Goal: Transaction & Acquisition: Book appointment/travel/reservation

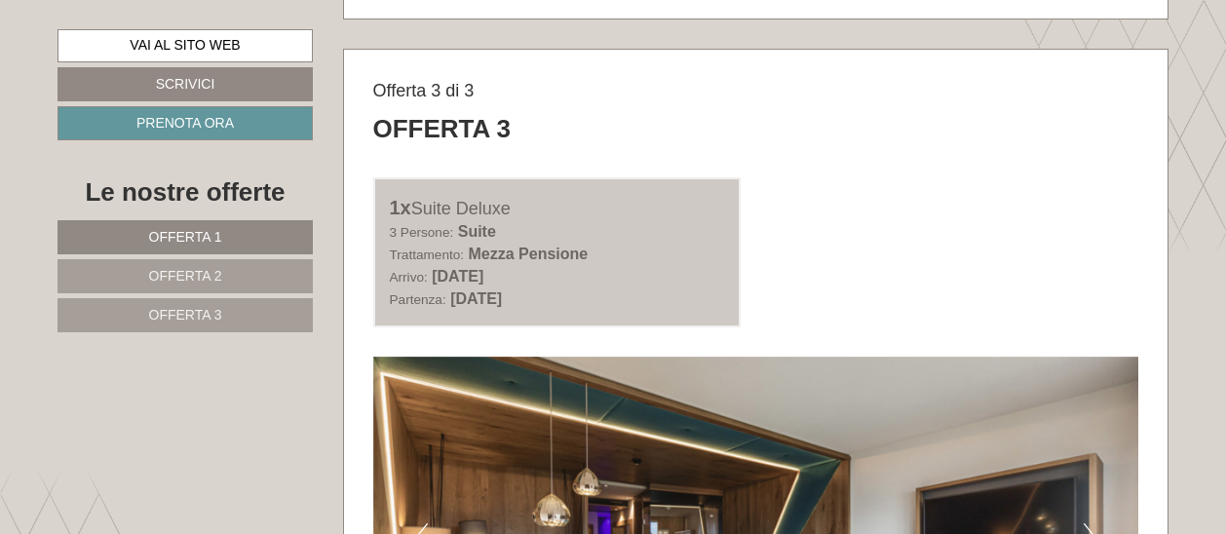
scroll to position [4089, 0]
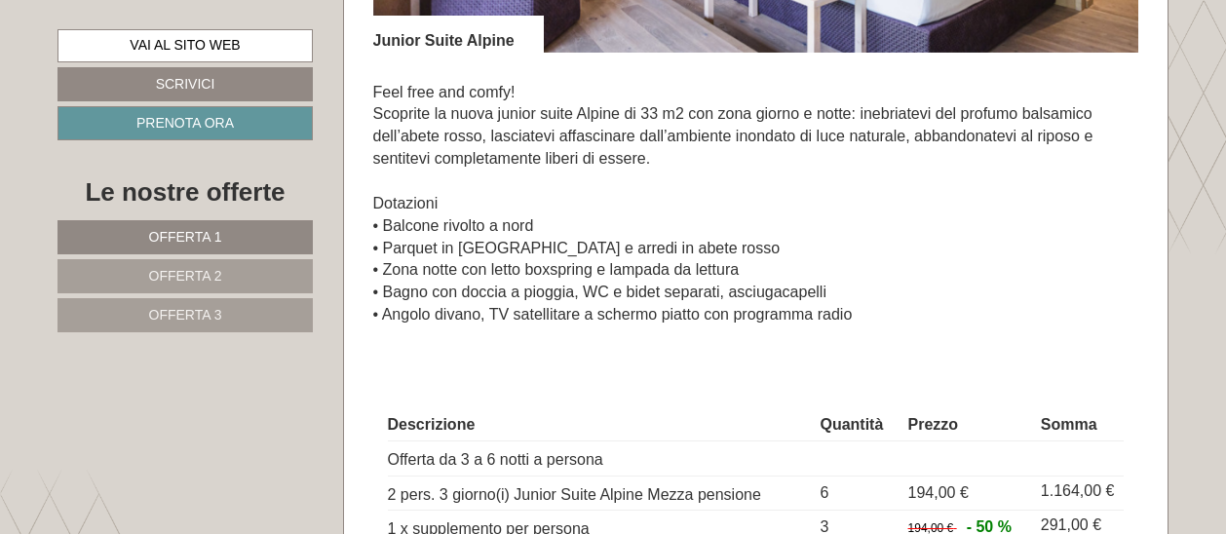
scroll to position [1656, 0]
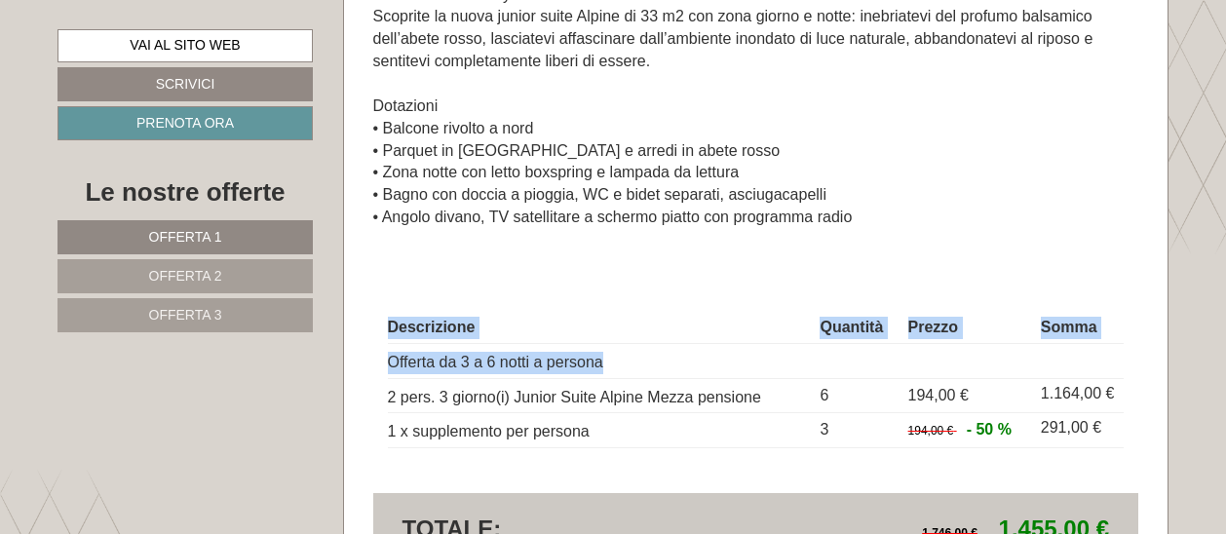
drag, startPoint x: 600, startPoint y: 358, endPoint x: 361, endPoint y: 361, distance: 239.7
click at [399, 361] on td "Offerta da 3 a 6 notti a persona" at bounding box center [600, 360] width 425 height 35
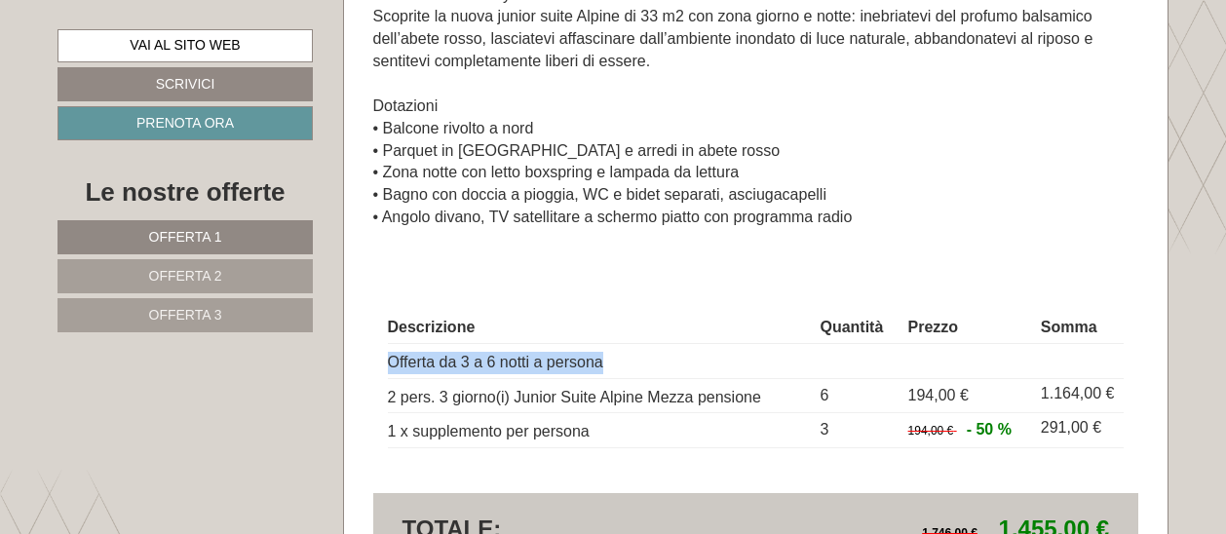
drag, startPoint x: 392, startPoint y: 361, endPoint x: 641, endPoint y: 368, distance: 249.6
click at [641, 368] on td "Offerta da 3 a 6 notti a persona" at bounding box center [600, 360] width 425 height 35
click at [437, 364] on td "Offerta da 3 a 6 notti a persona" at bounding box center [600, 360] width 425 height 35
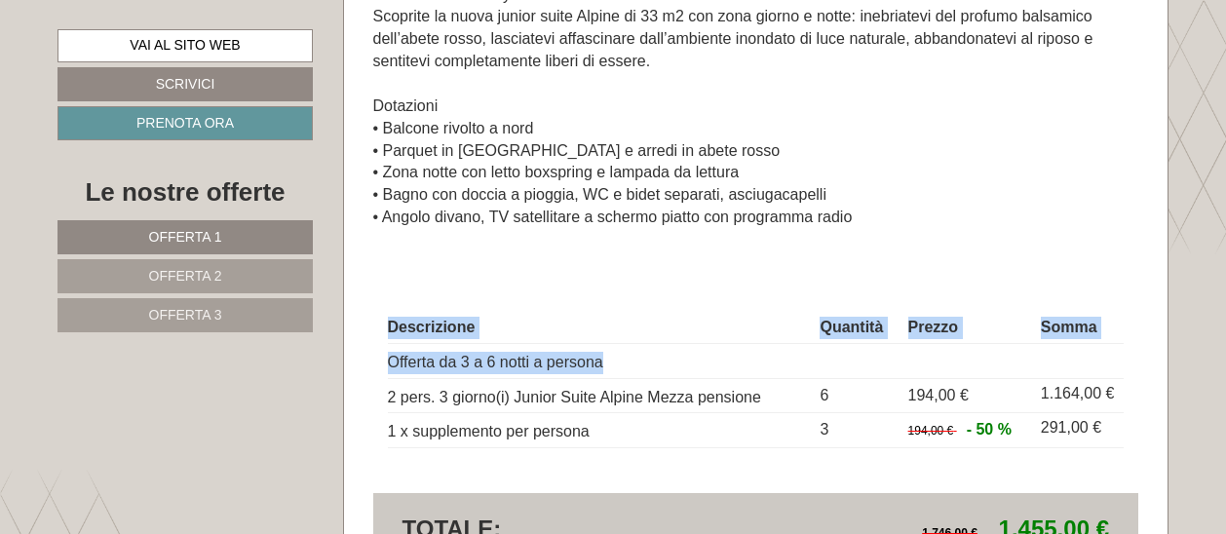
drag, startPoint x: 601, startPoint y: 362, endPoint x: 362, endPoint y: 362, distance: 239.7
click at [409, 362] on td "Offerta da 3 a 6 notti a persona" at bounding box center [600, 360] width 425 height 35
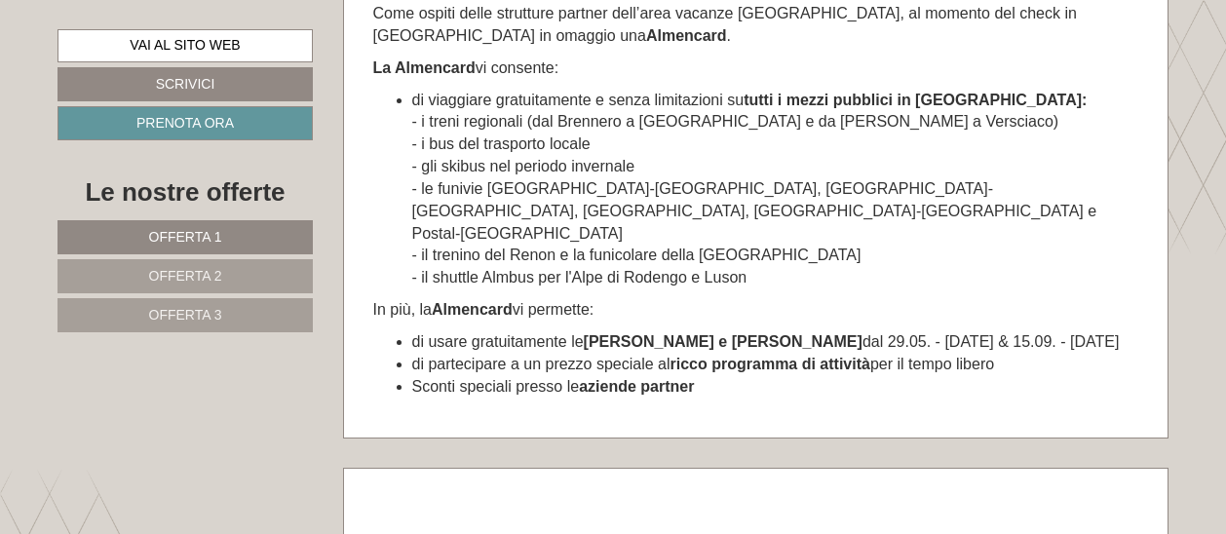
scroll to position [9354, 0]
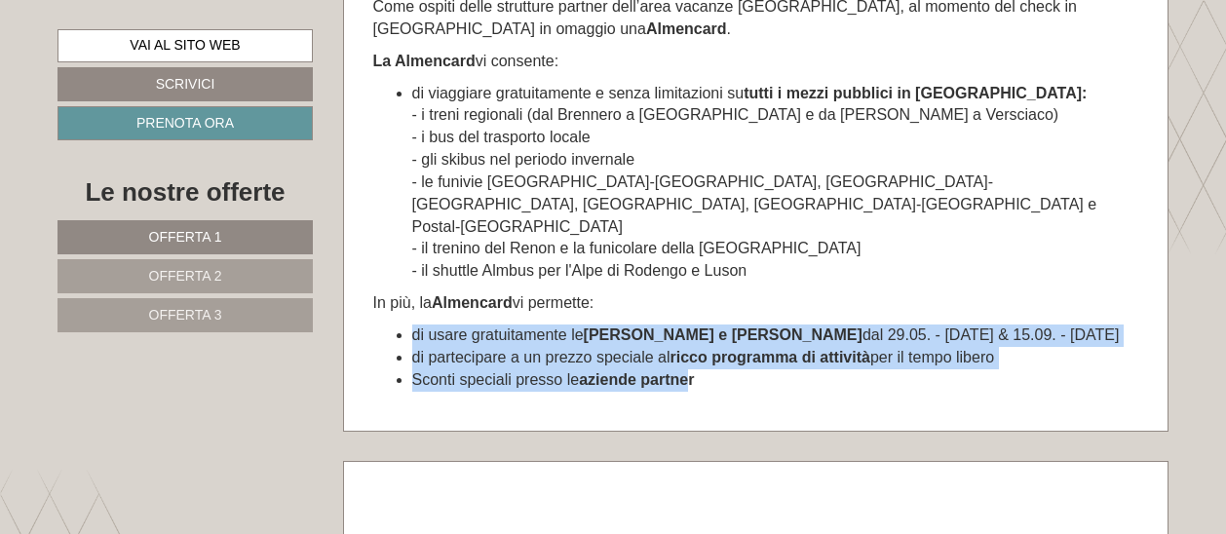
drag, startPoint x: 694, startPoint y: 325, endPoint x: 400, endPoint y: 281, distance: 297.7
click at [400, 324] on ul "di usare gratuitamente le cabinovie Gitschberg e Jochtal dal 29.05. - [DATE] & …" at bounding box center [756, 357] width 766 height 67
click at [442, 324] on li "di usare gratuitamente le cabinovie Gitschberg e [GEOGRAPHIC_DATA] dal 29.05. -…" at bounding box center [775, 335] width 727 height 22
drag, startPoint x: 412, startPoint y: 280, endPoint x: 726, endPoint y: 321, distance: 316.4
click at [726, 324] on ul "di usare gratuitamente le cabinovie Gitschberg e Jochtal dal 29.05. - [DATE] & …" at bounding box center [756, 357] width 766 height 67
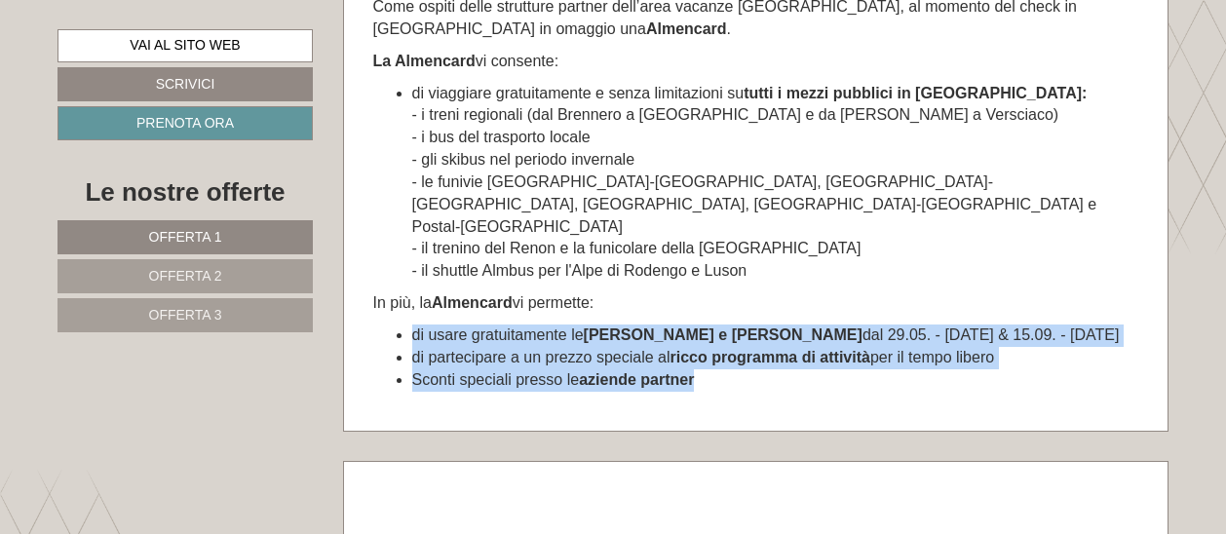
click at [719, 369] on li "Sconti speciali presso le aziende partner" at bounding box center [775, 380] width 727 height 22
drag, startPoint x: 697, startPoint y: 324, endPoint x: 402, endPoint y: 284, distance: 297.1
click at [402, 324] on ul "di usare gratuitamente le cabinovie Gitschberg e Jochtal dal 29.05. - [DATE] & …" at bounding box center [756, 357] width 766 height 67
click at [421, 324] on li "di usare gratuitamente le cabinovie Gitschberg e [GEOGRAPHIC_DATA] dal 29.05. -…" at bounding box center [775, 335] width 727 height 22
drag, startPoint x: 414, startPoint y: 283, endPoint x: 748, endPoint y: 323, distance: 336.6
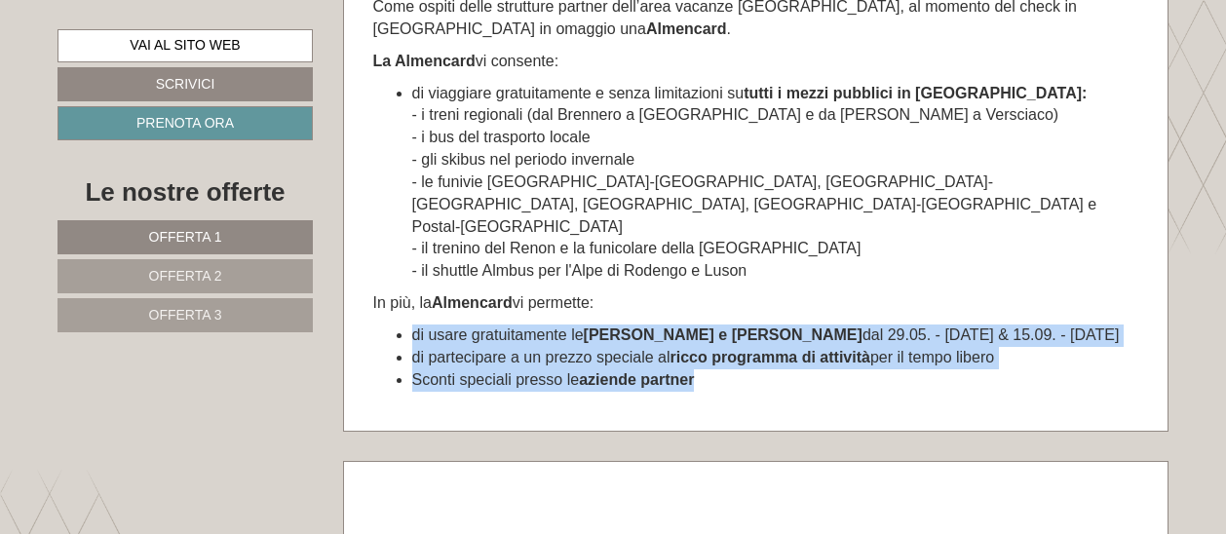
click at [748, 324] on ul "di usare gratuitamente le cabinovie Gitschberg e Jochtal dal 29.05. - [DATE] & …" at bounding box center [756, 357] width 766 height 67
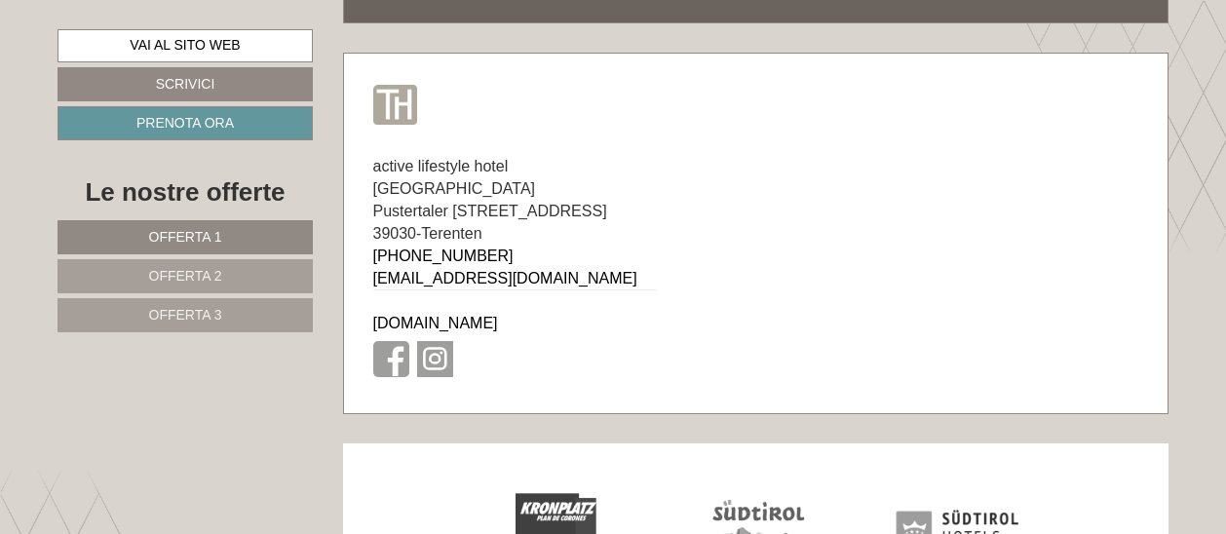
scroll to position [12239, 0]
